Goal: Entertainment & Leisure: Consume media (video, audio)

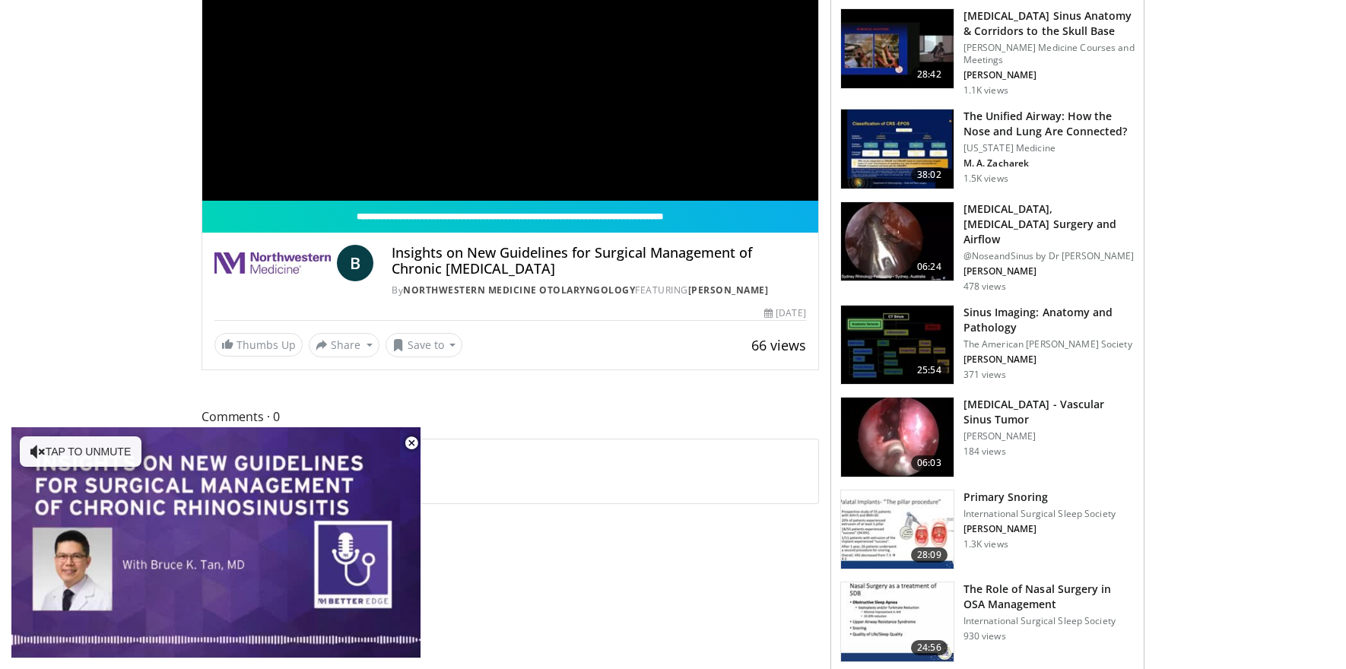
scroll to position [305, 0]
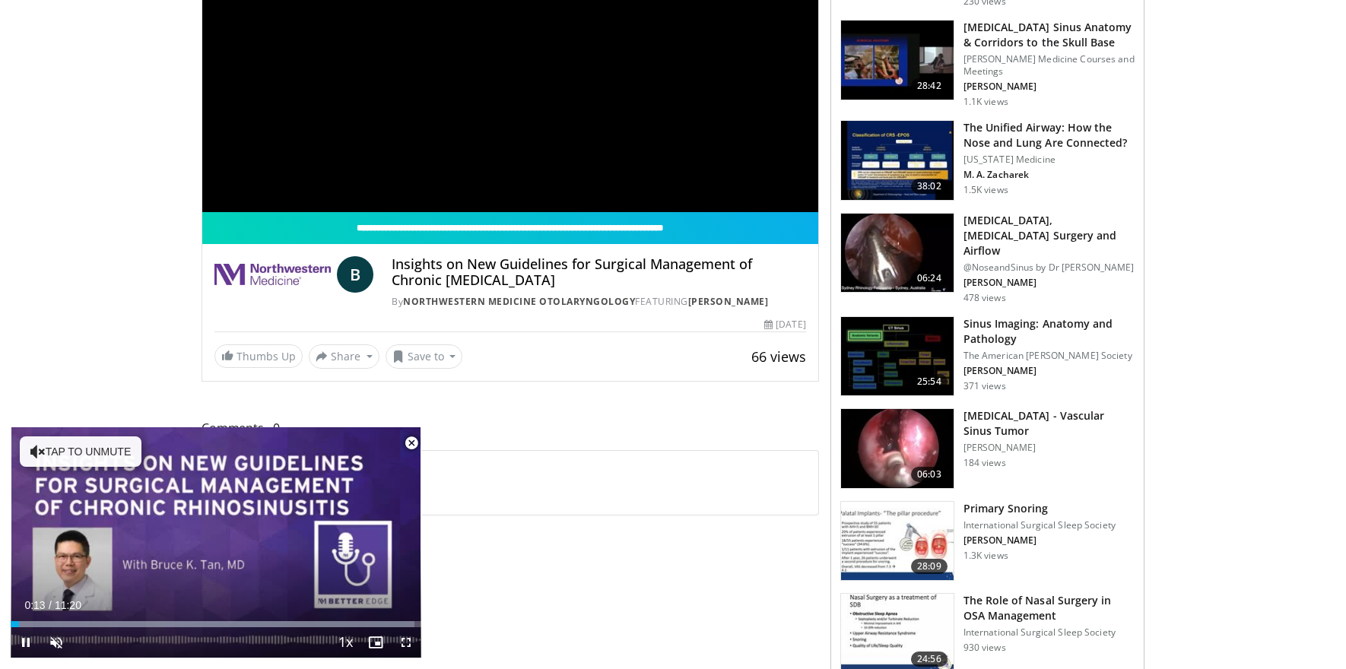
click at [414, 443] on span "Video Player" at bounding box center [411, 443] width 30 height 30
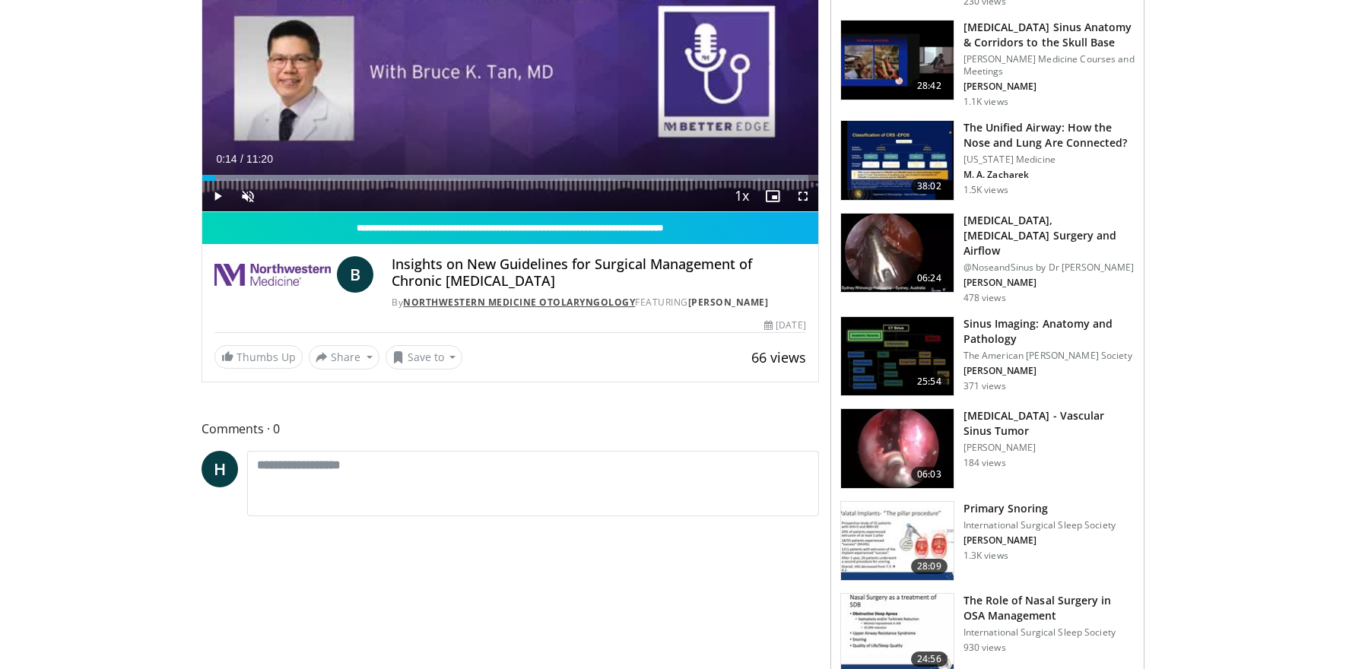
click at [462, 303] on link "Northwestern Medicine Otolaryngology" at bounding box center [519, 302] width 232 height 13
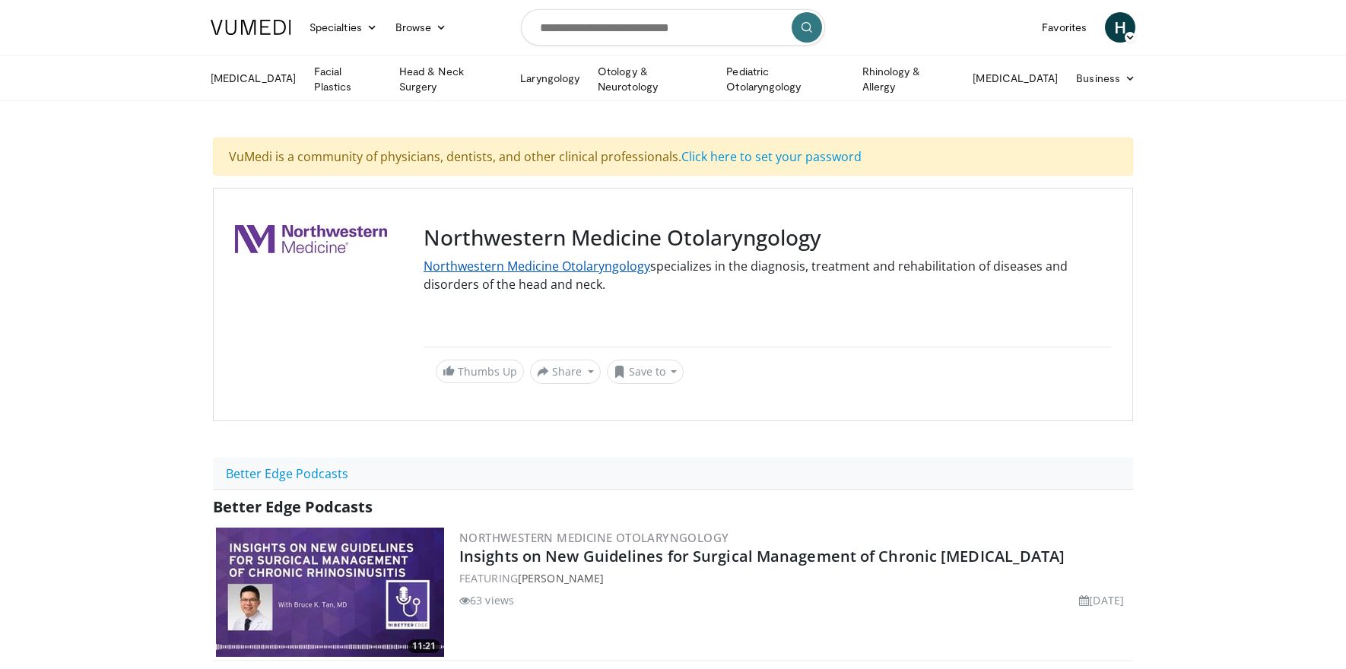
click at [522, 262] on link "Northwestern Medicine Otolaryngology" at bounding box center [536, 266] width 227 height 17
